Goal: Task Accomplishment & Management: Manage account settings

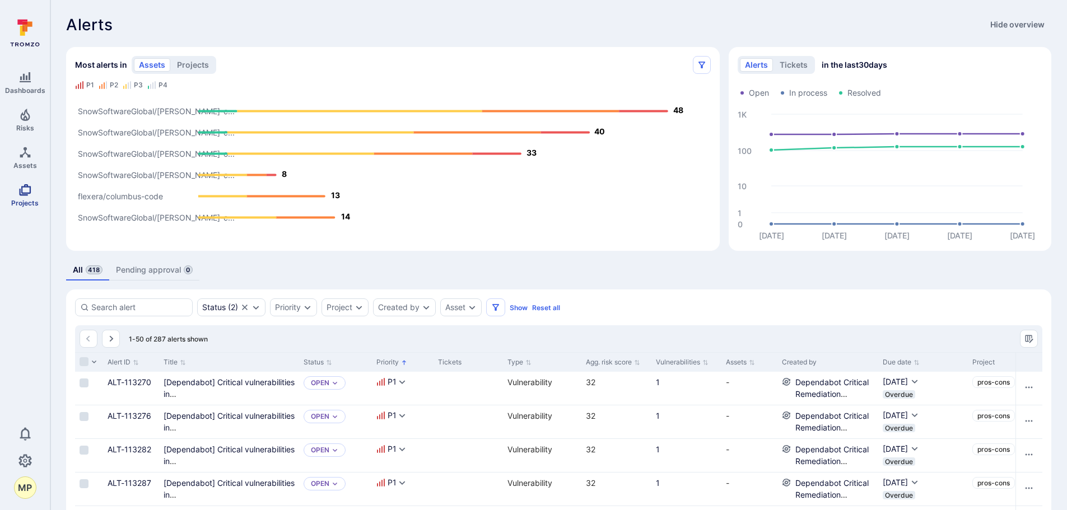
click at [25, 196] on icon "Projects" at bounding box center [24, 189] width 13 height 13
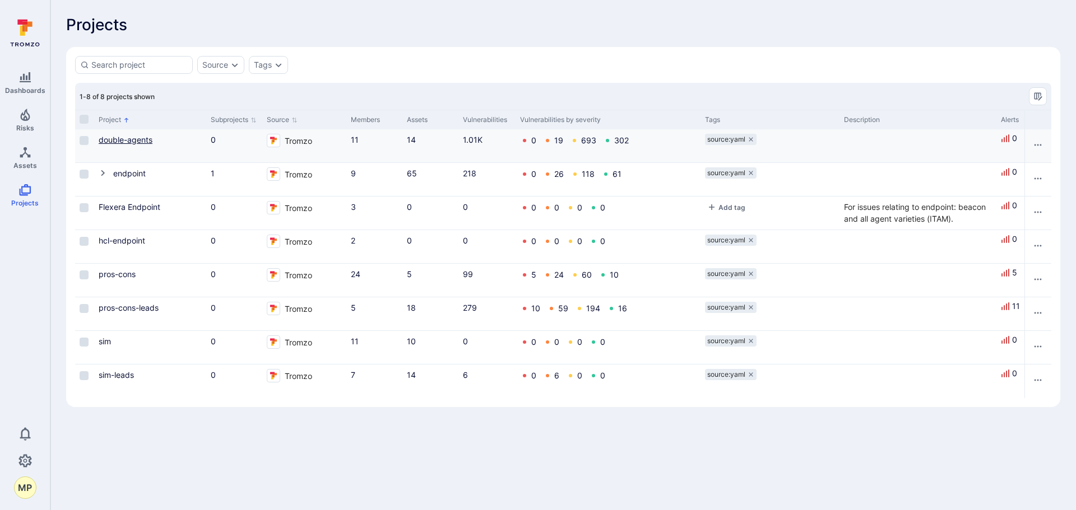
click at [122, 140] on link "double-agents" at bounding box center [126, 140] width 54 height 10
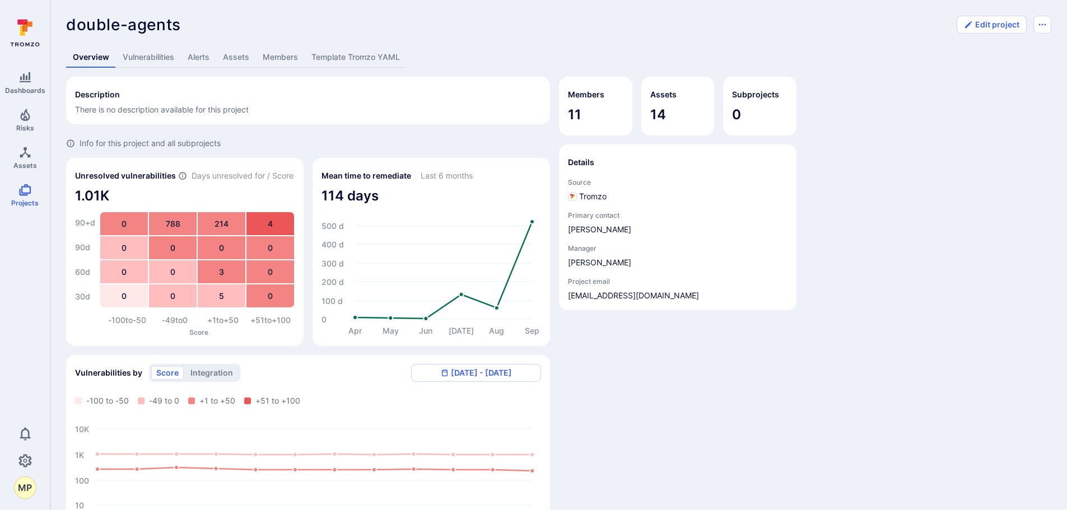
click at [157, 55] on link "Vulnerabilities" at bounding box center [148, 57] width 65 height 21
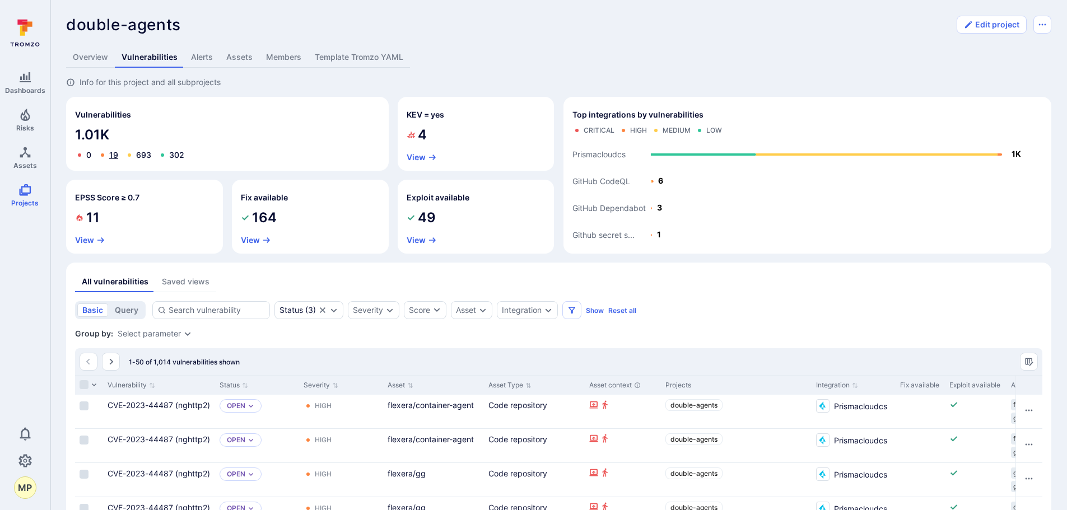
click at [115, 155] on link "19" at bounding box center [113, 155] width 9 height 10
click at [21, 194] on icon "Projects" at bounding box center [24, 189] width 13 height 13
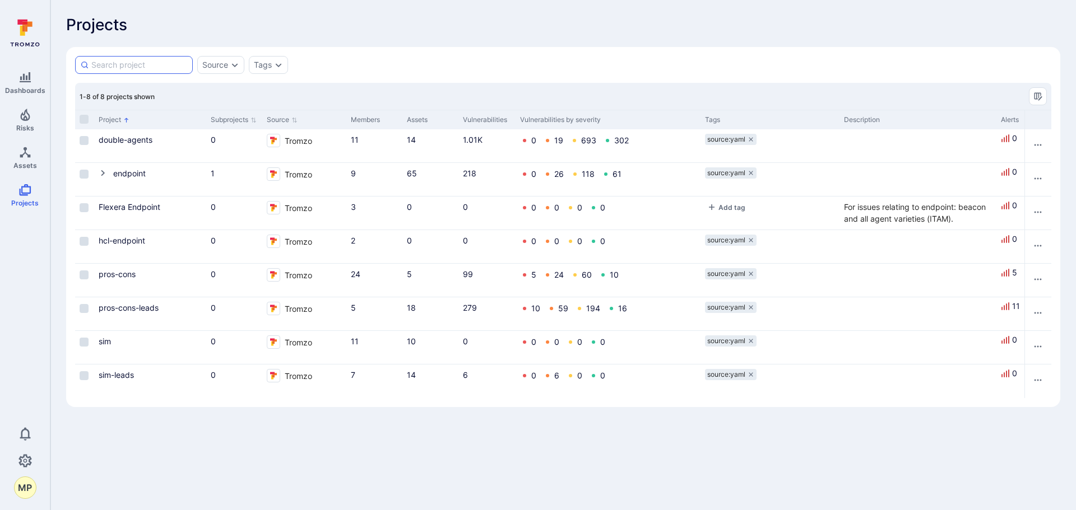
click at [155, 68] on input at bounding box center [139, 64] width 96 height 11
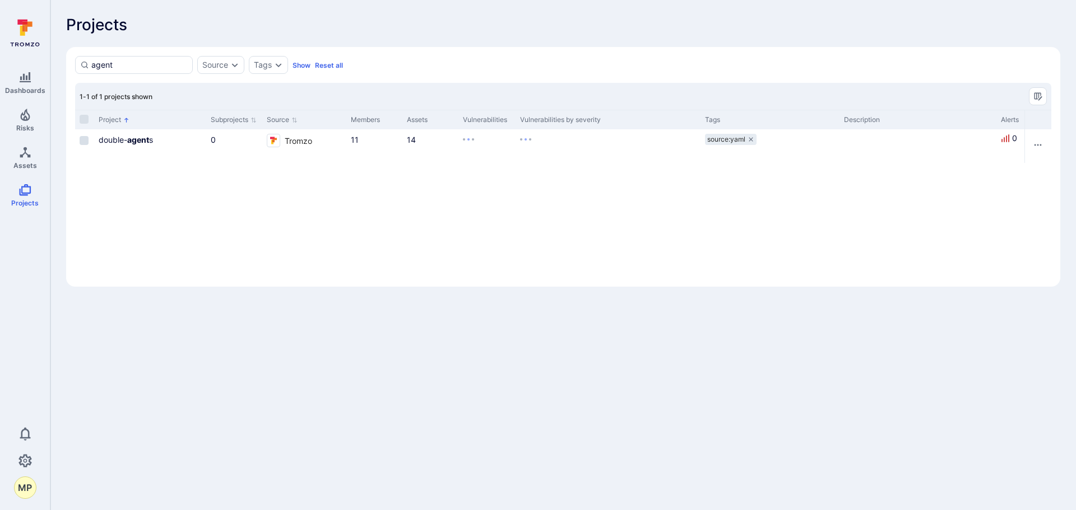
type input "agent"
click at [292, 63] on div "agent Source Tags Show Reset all" at bounding box center [563, 65] width 976 height 18
click at [234, 68] on icon "Expand dropdown" at bounding box center [234, 65] width 9 height 9
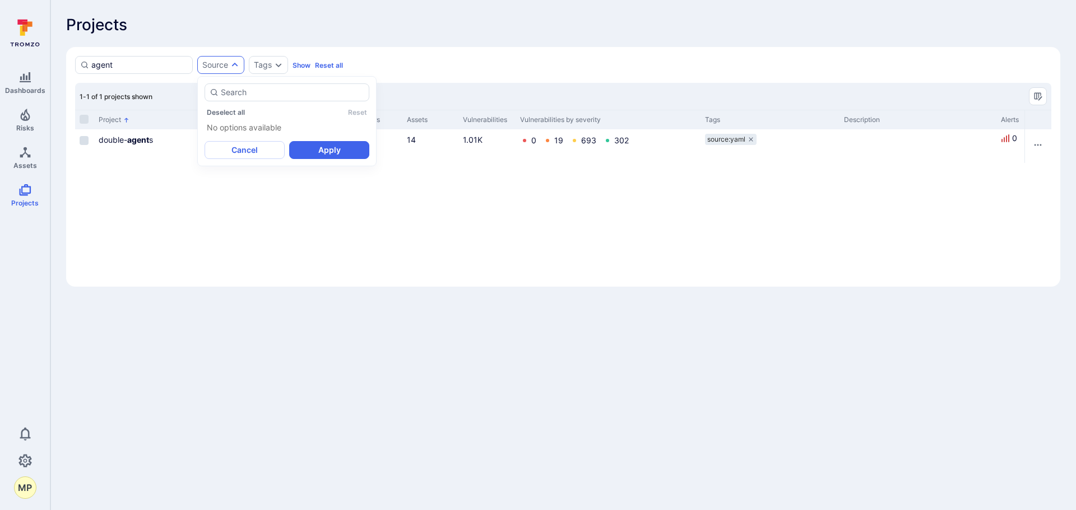
click at [235, 63] on icon "Expand dropdown" at bounding box center [234, 65] width 9 height 9
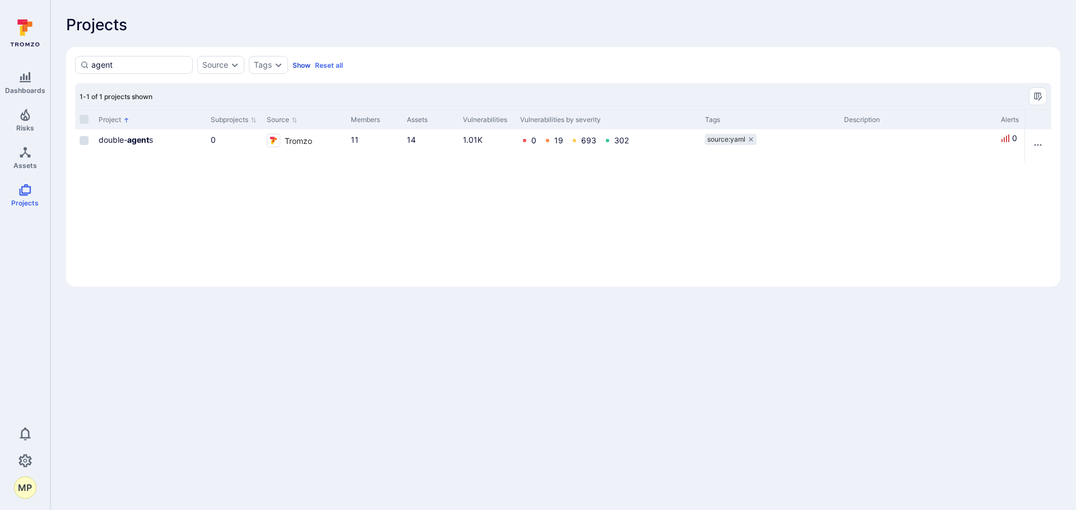
click at [301, 66] on button "Show" at bounding box center [301, 65] width 18 height 8
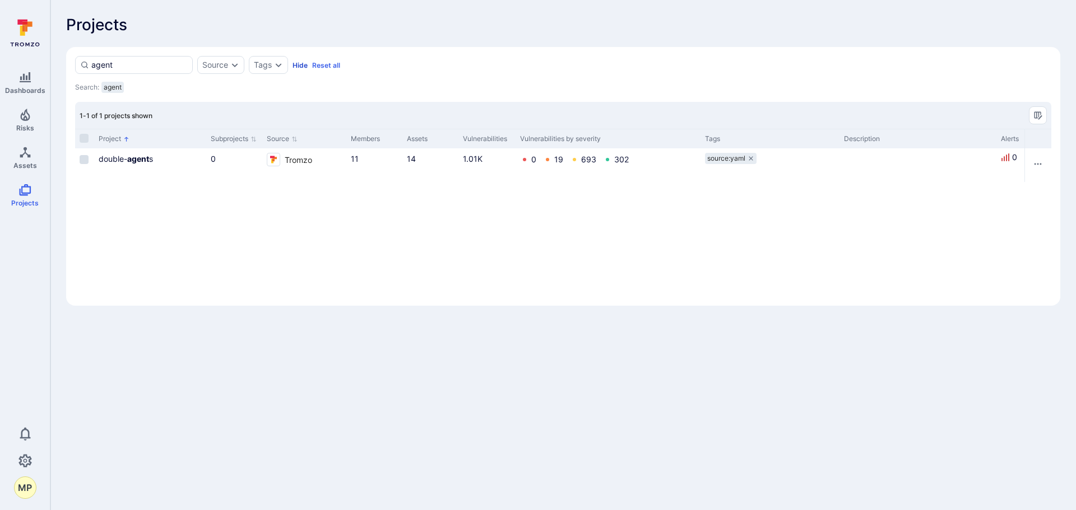
click at [301, 63] on button "Hide" at bounding box center [299, 65] width 15 height 8
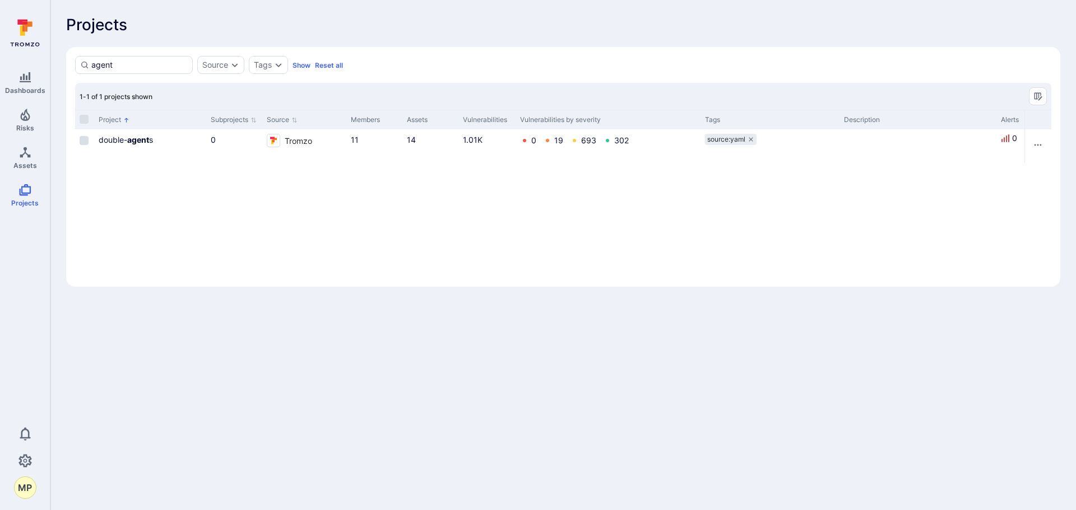
click at [322, 67] on button "Reset all" at bounding box center [329, 65] width 28 height 8
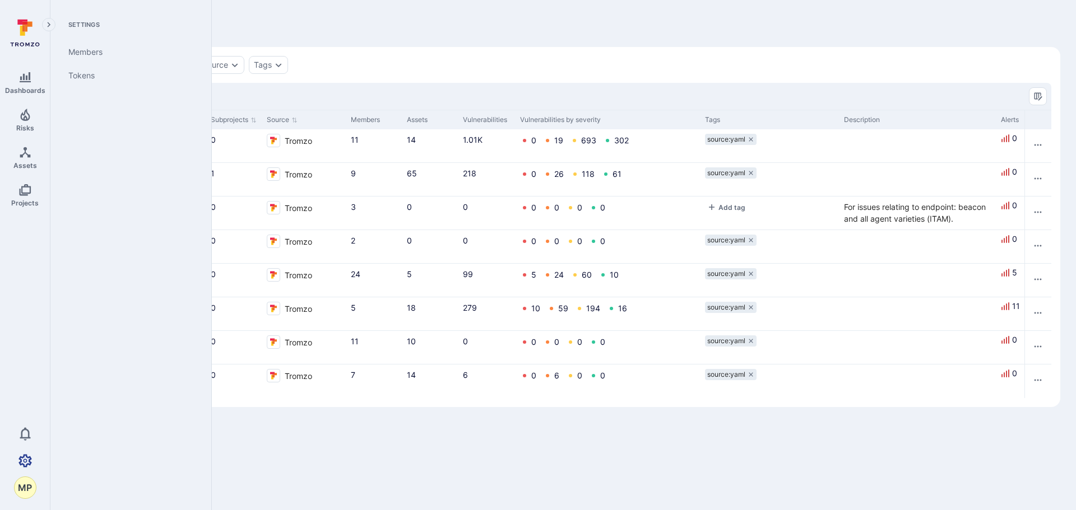
click at [21, 461] on icon "Settings" at bounding box center [24, 460] width 13 height 13
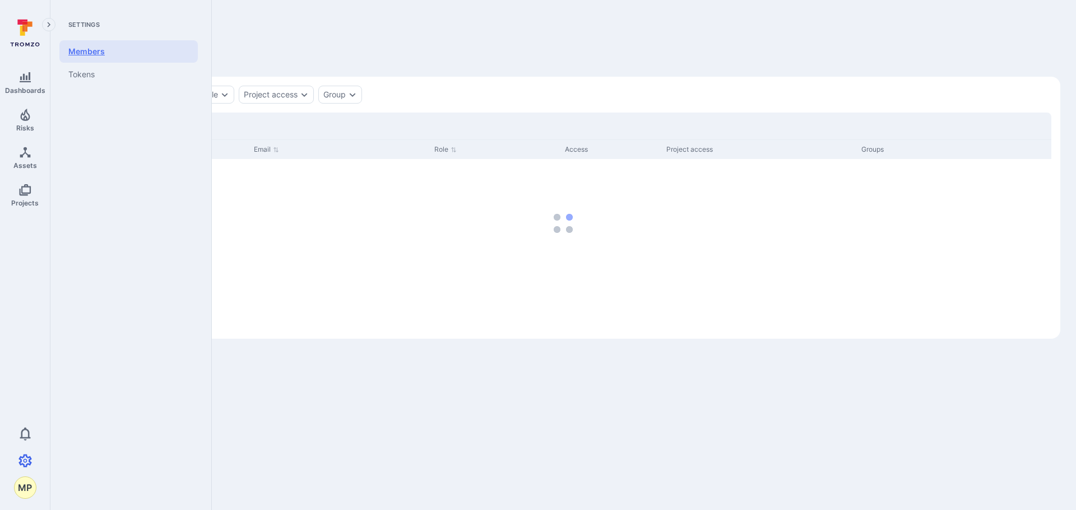
click at [93, 57] on link "Members" at bounding box center [128, 51] width 138 height 22
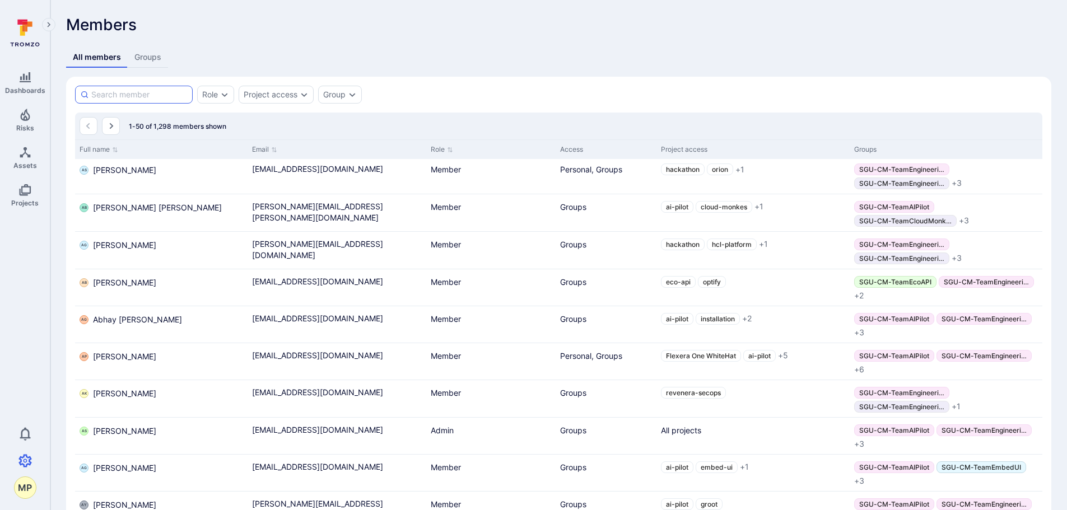
click at [140, 95] on input at bounding box center [139, 94] width 96 height 11
click at [299, 96] on div "Project access" at bounding box center [276, 95] width 75 height 18
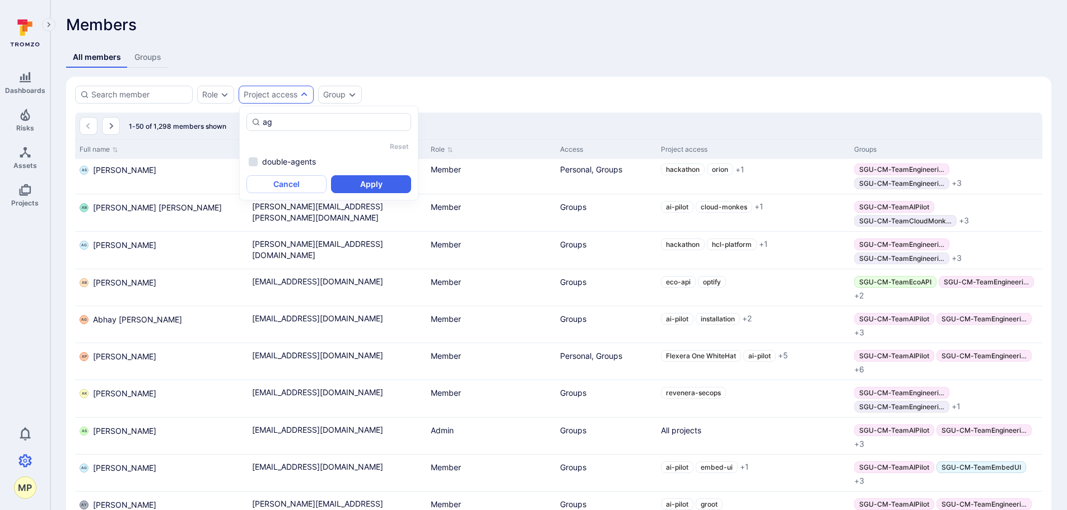
type input "a"
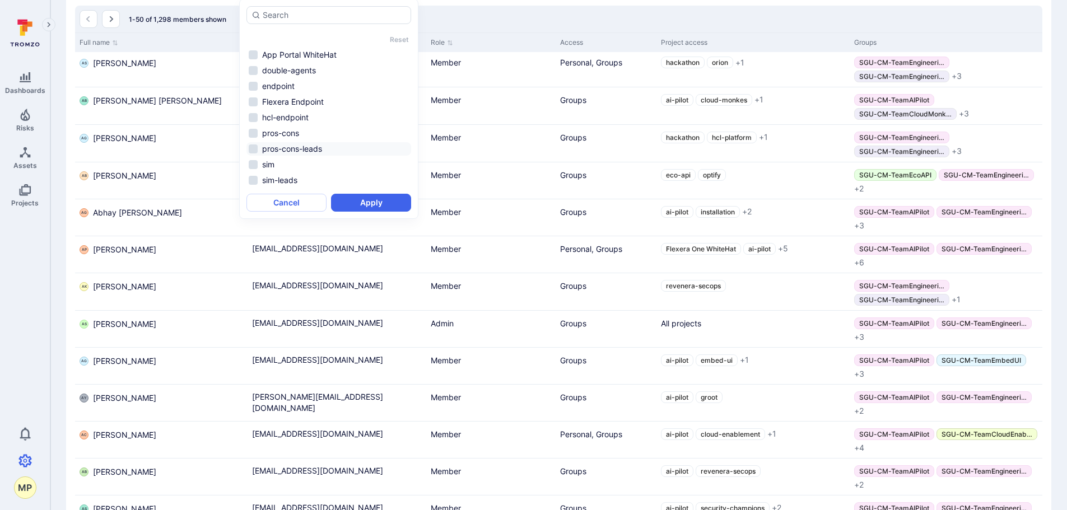
scroll to position [112, 0]
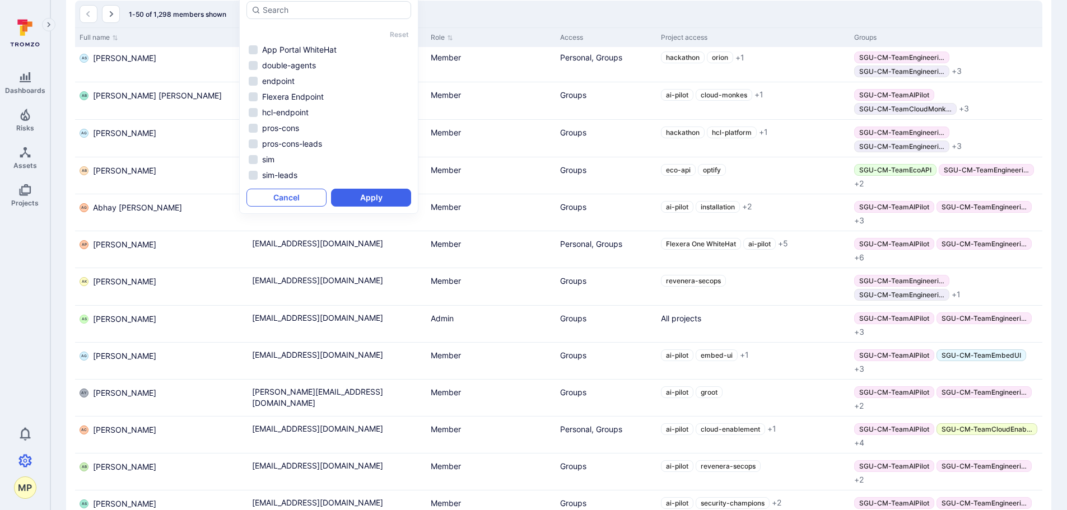
click at [305, 196] on button "Cancel" at bounding box center [287, 198] width 80 height 18
